Goal: Task Accomplishment & Management: Use online tool/utility

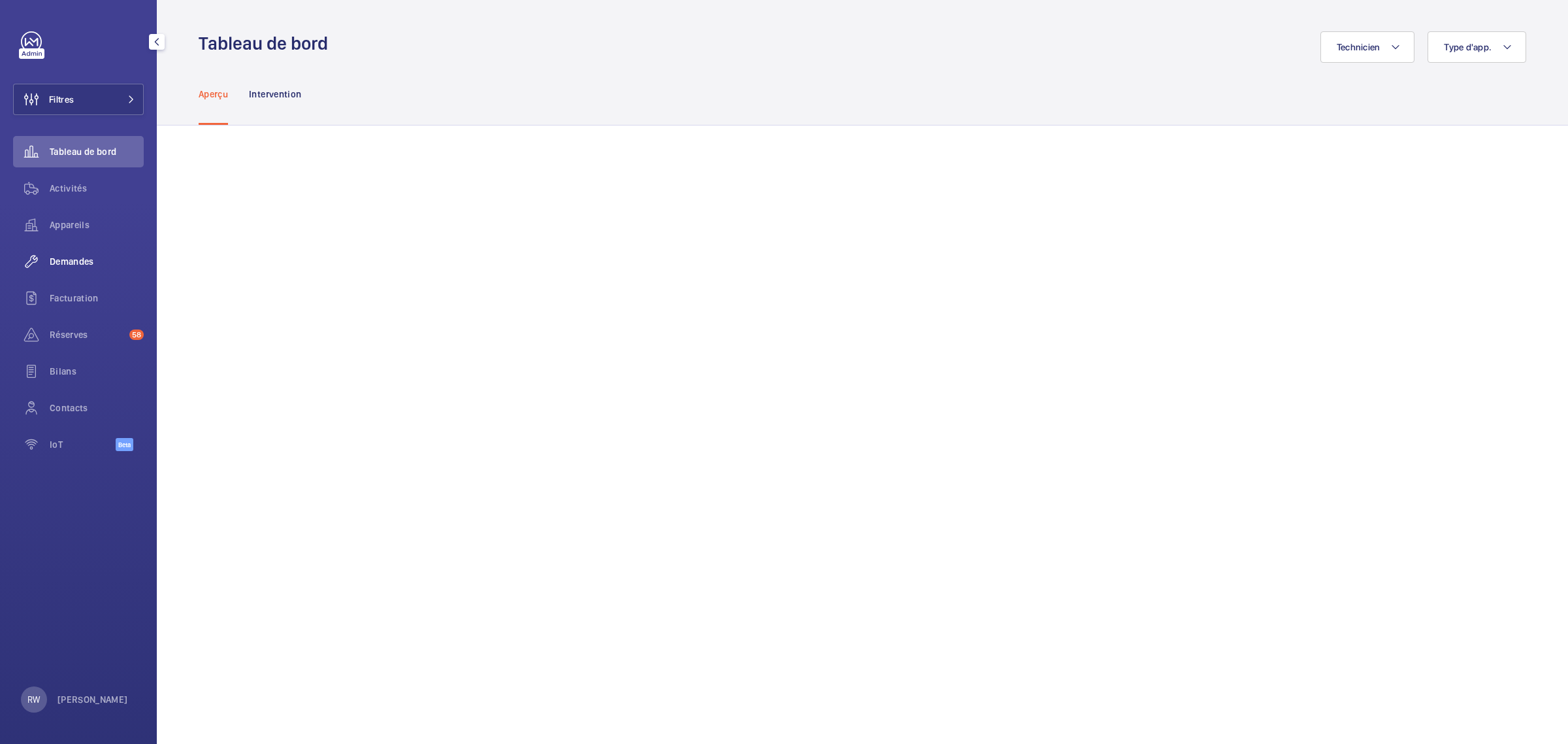
click at [64, 257] on span "Demandes" at bounding box center [97, 261] width 94 height 13
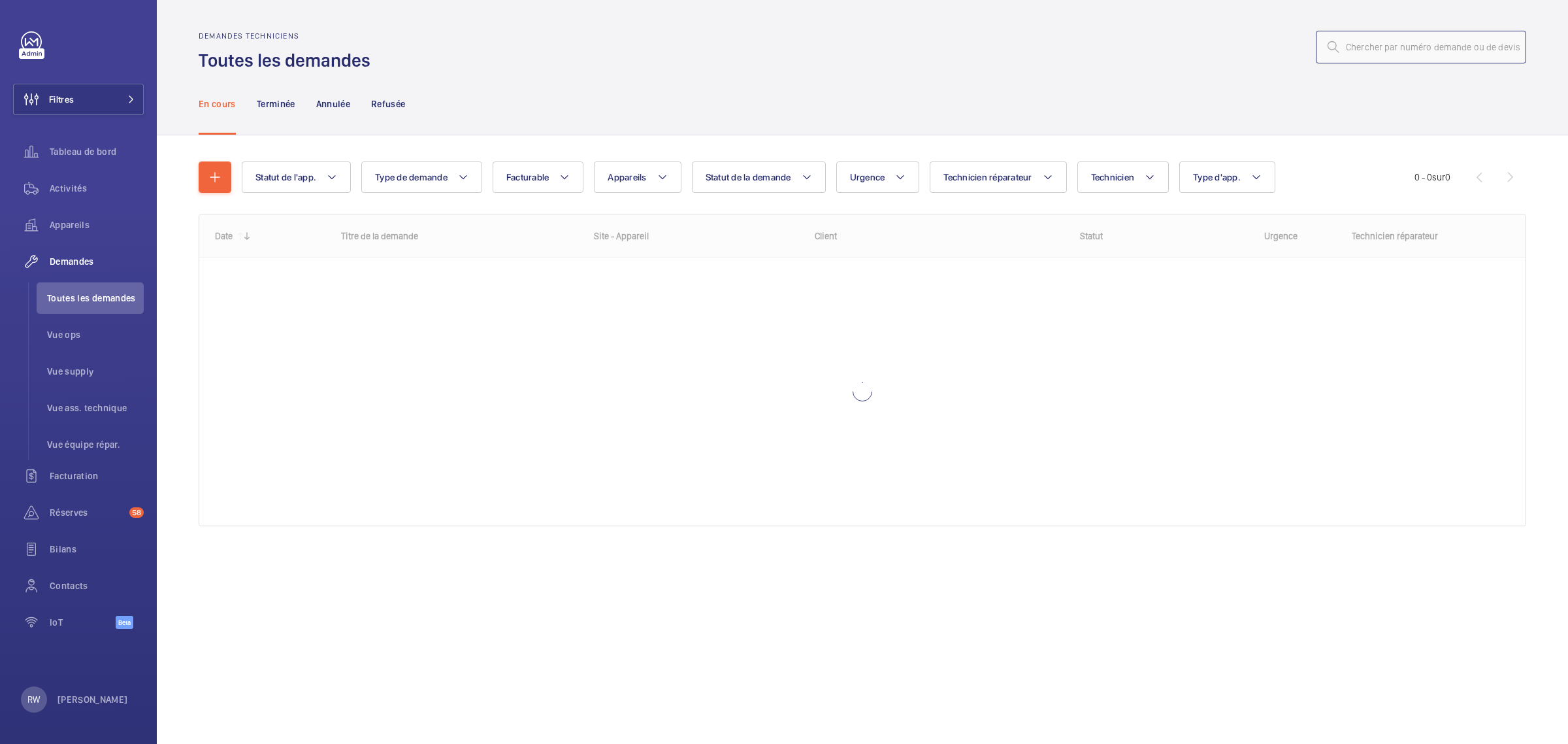
click at [1376, 50] on input "text" at bounding box center [1421, 47] width 210 height 33
type input "R25-08094"
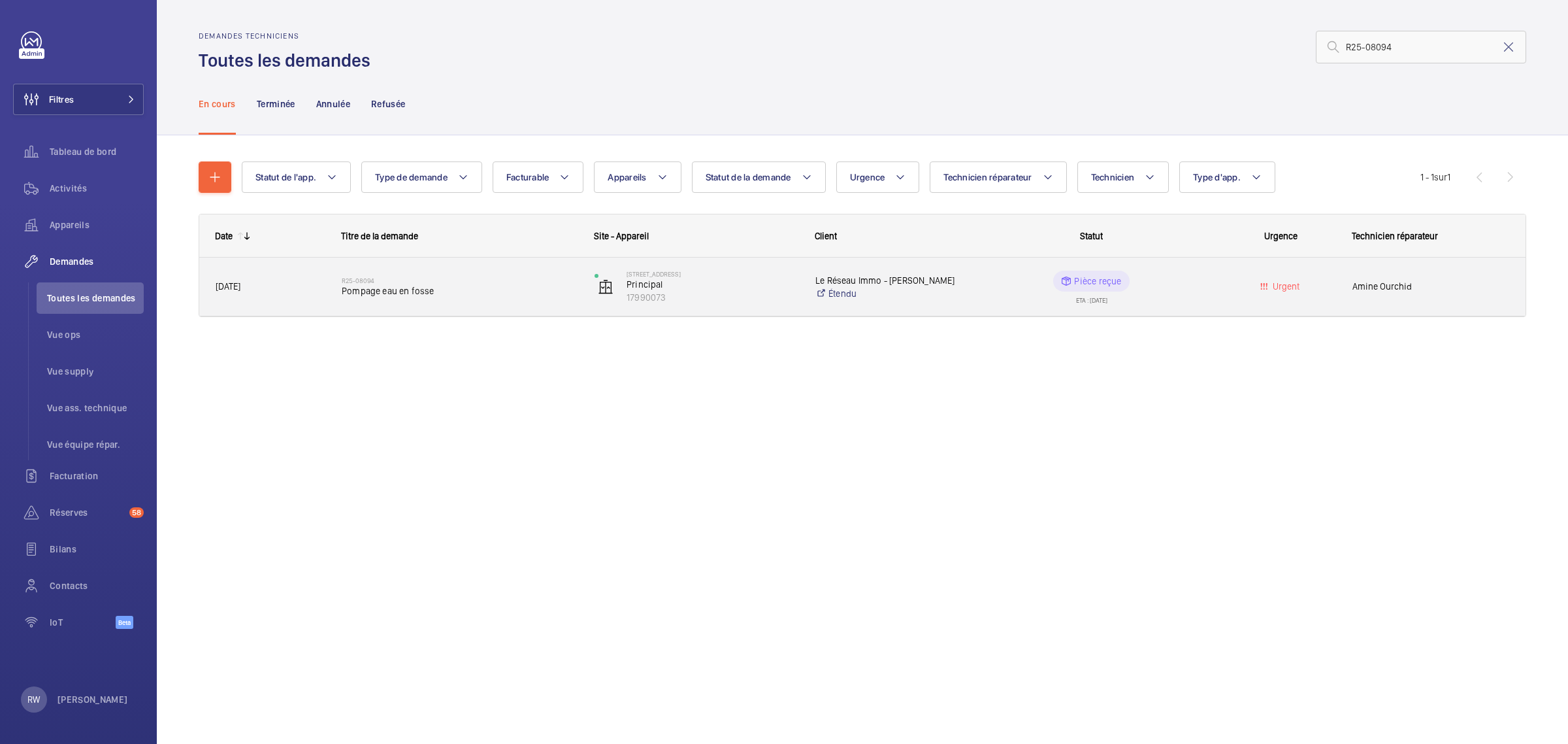
click at [456, 282] on h2 "R25-08094" at bounding box center [459, 280] width 236 height 7
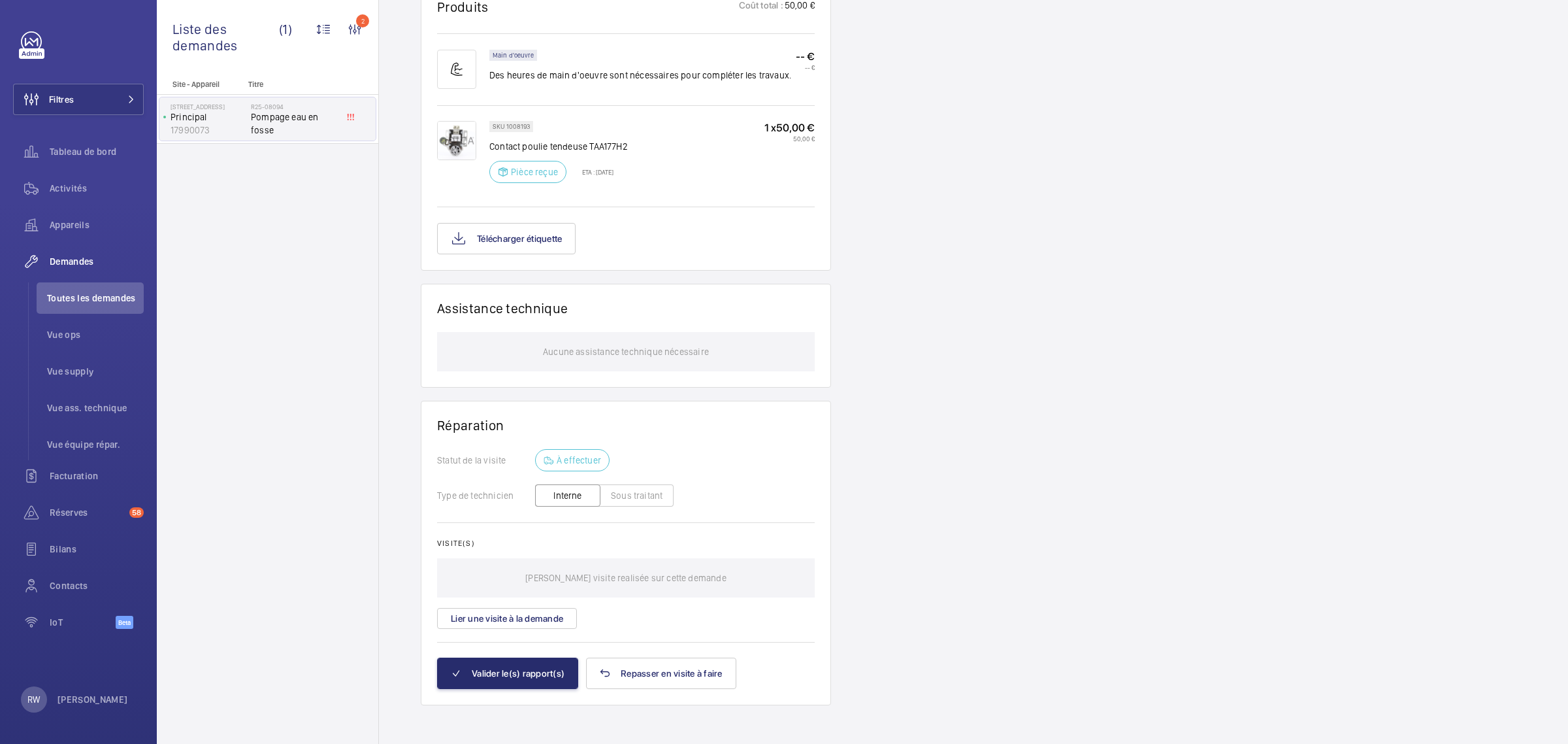
scroll to position [870, 0]
click at [528, 235] on button "Télécharger étiquette" at bounding box center [506, 235] width 138 height 31
